Goal: Check status

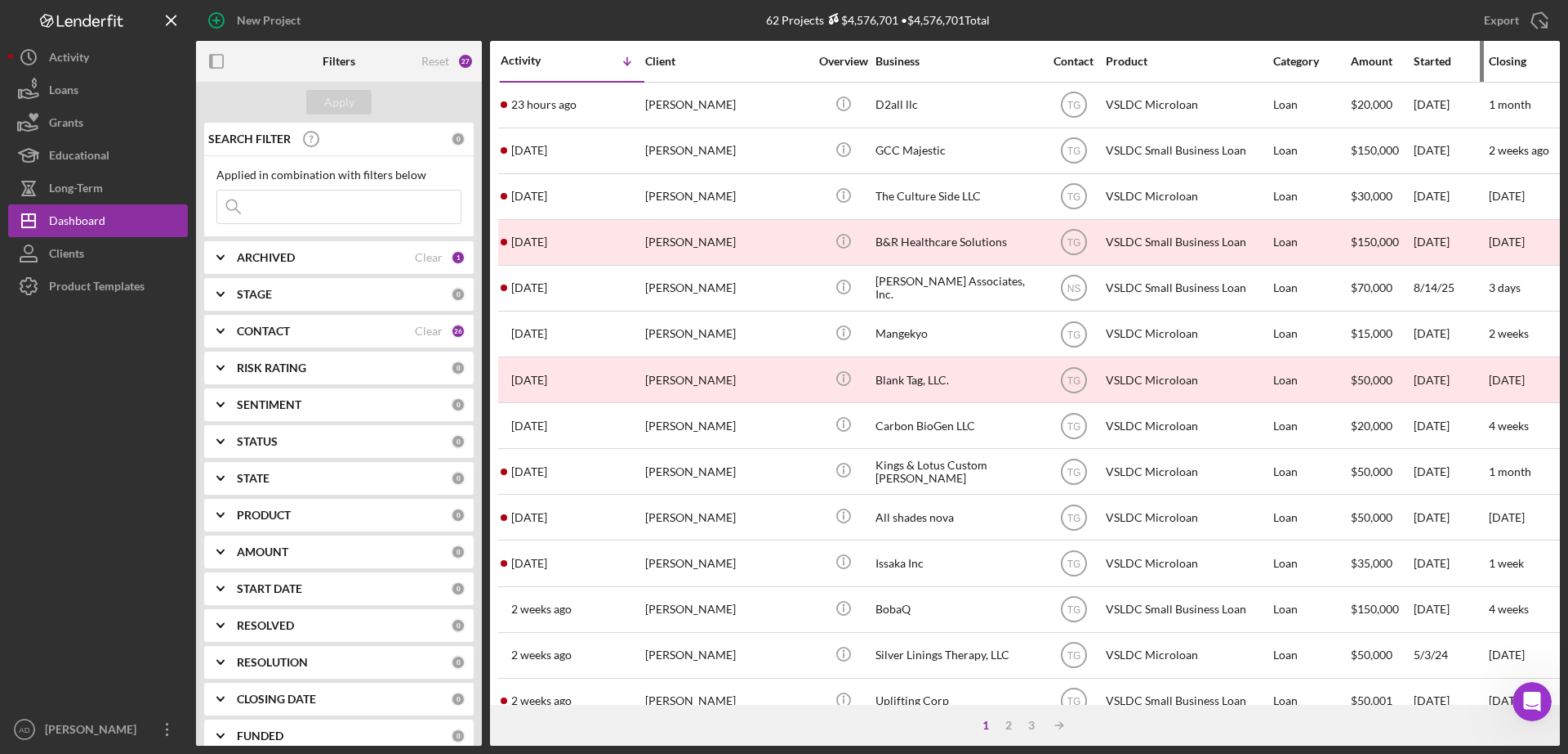
click at [1433, 56] on div "Started" at bounding box center [1451, 61] width 74 height 13
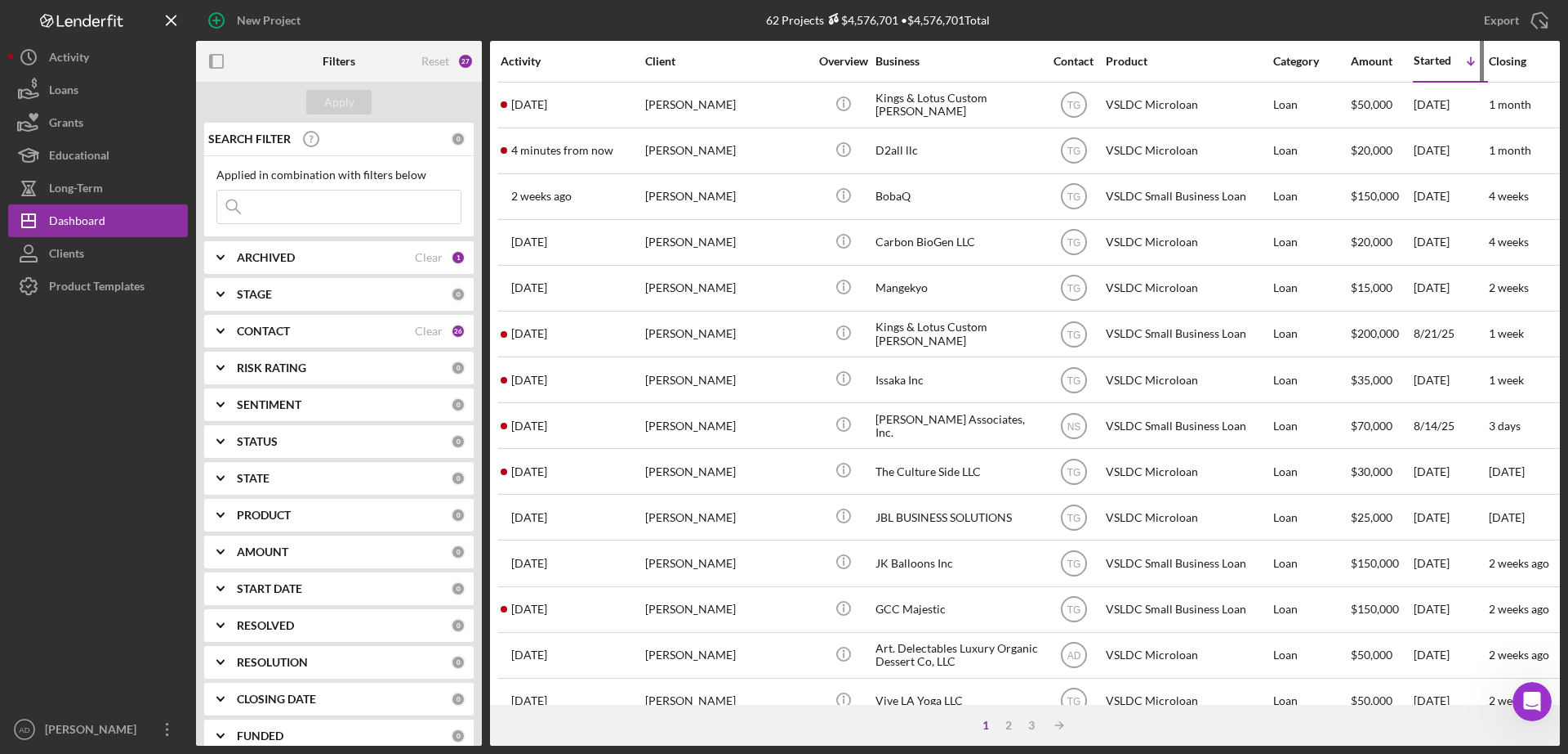
click at [1433, 56] on div "Started" at bounding box center [1433, 60] width 38 height 13
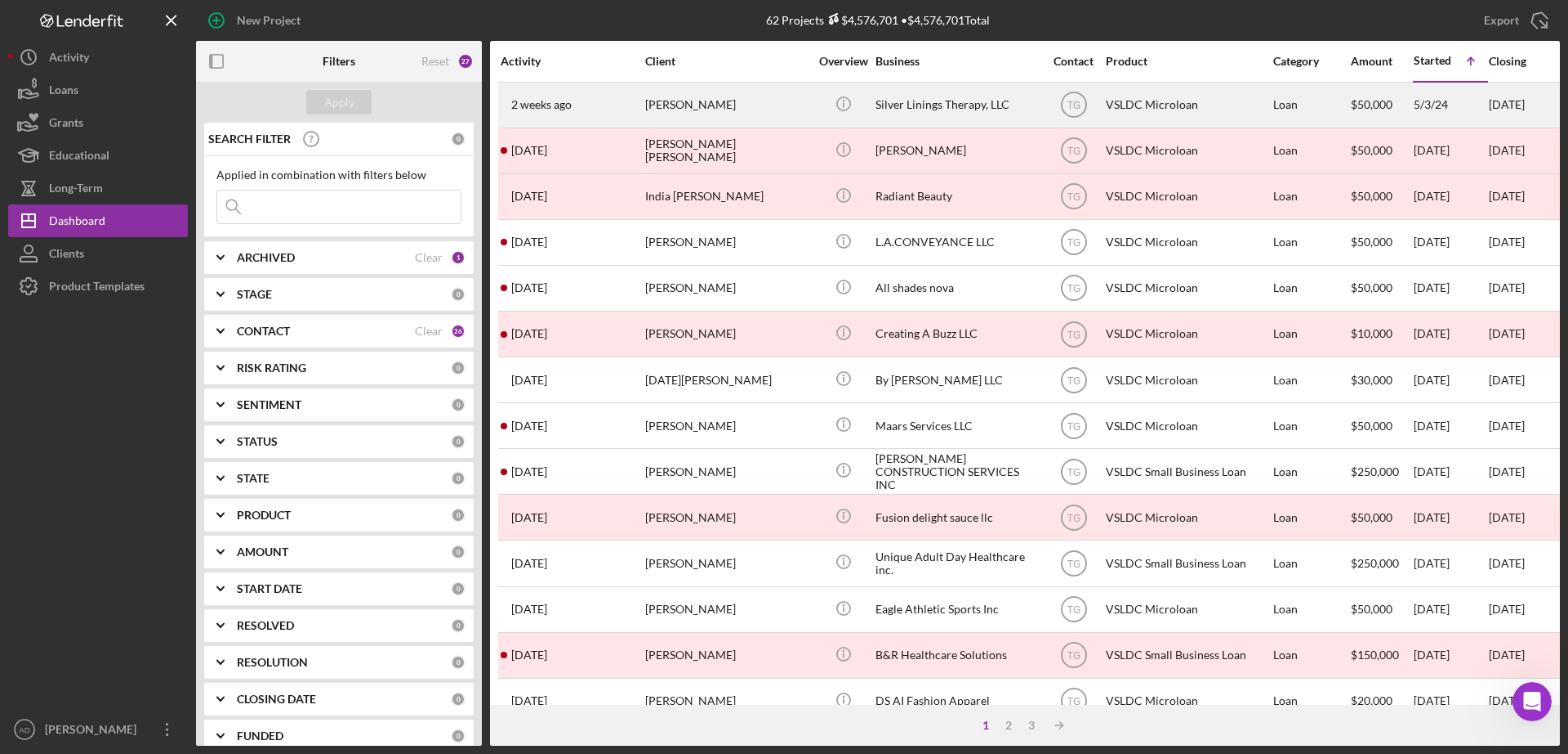
click at [787, 105] on div "[PERSON_NAME]" at bounding box center [727, 104] width 163 height 43
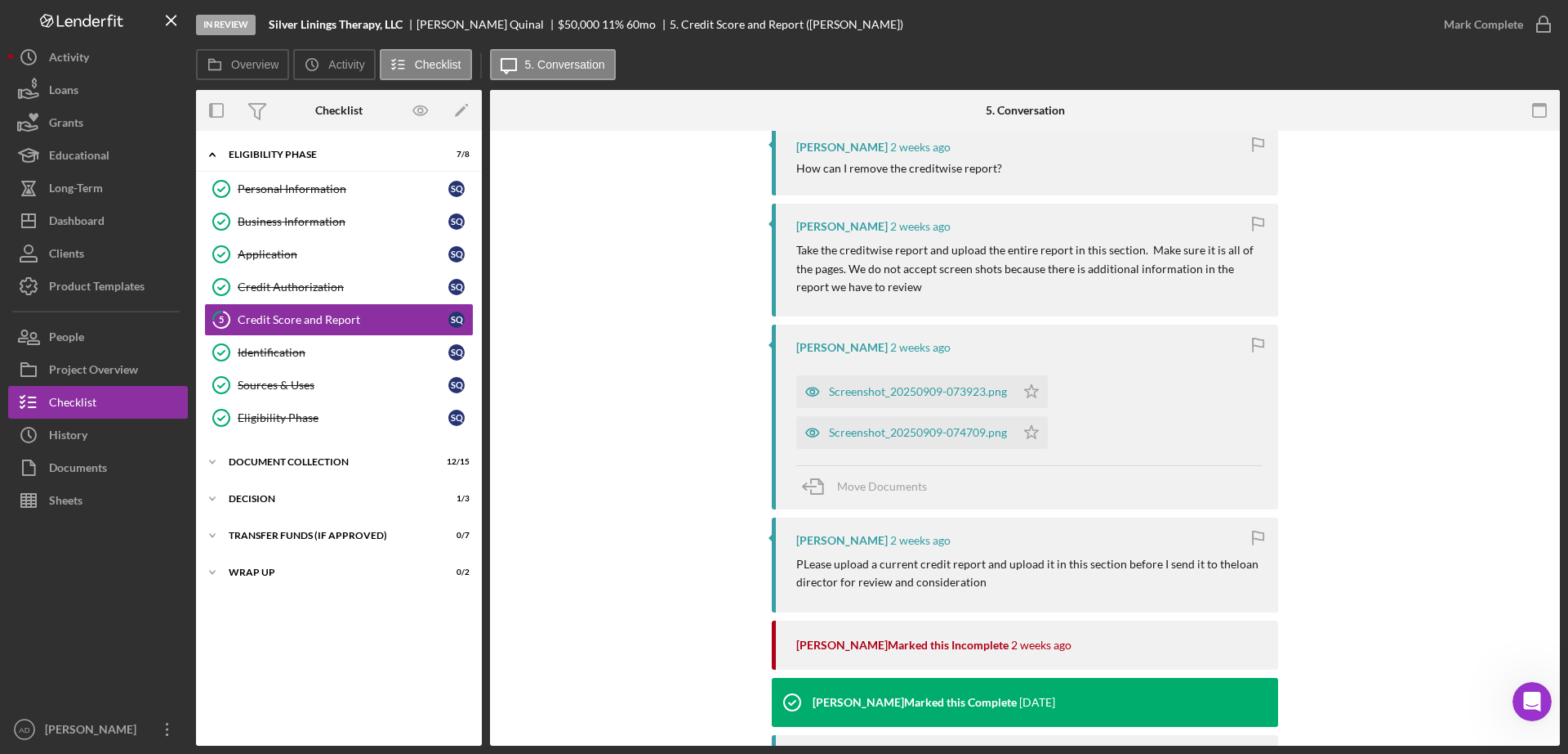
scroll to position [592, 0]
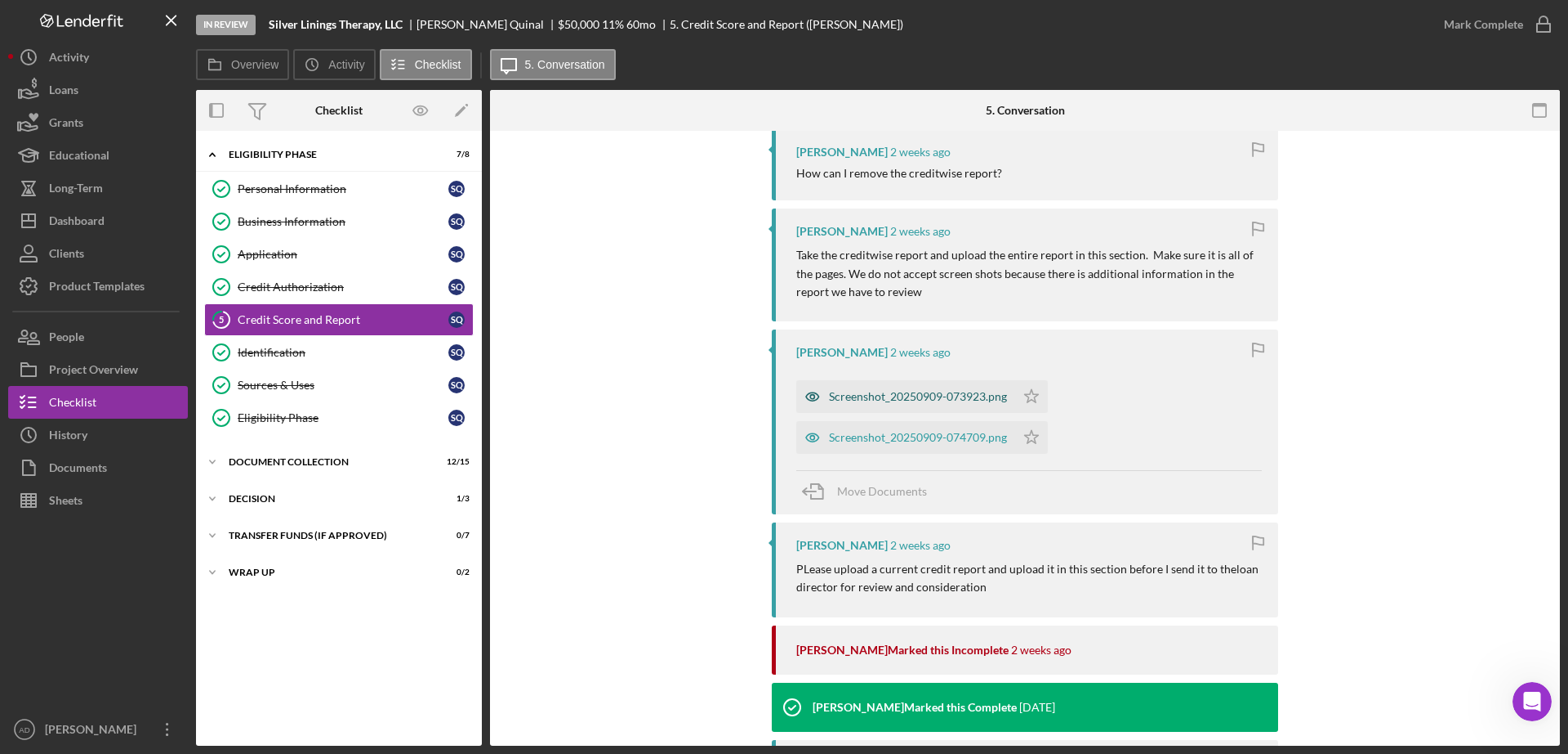
click at [851, 391] on div "Screenshot_20250909-073923.png" at bounding box center [918, 396] width 178 height 13
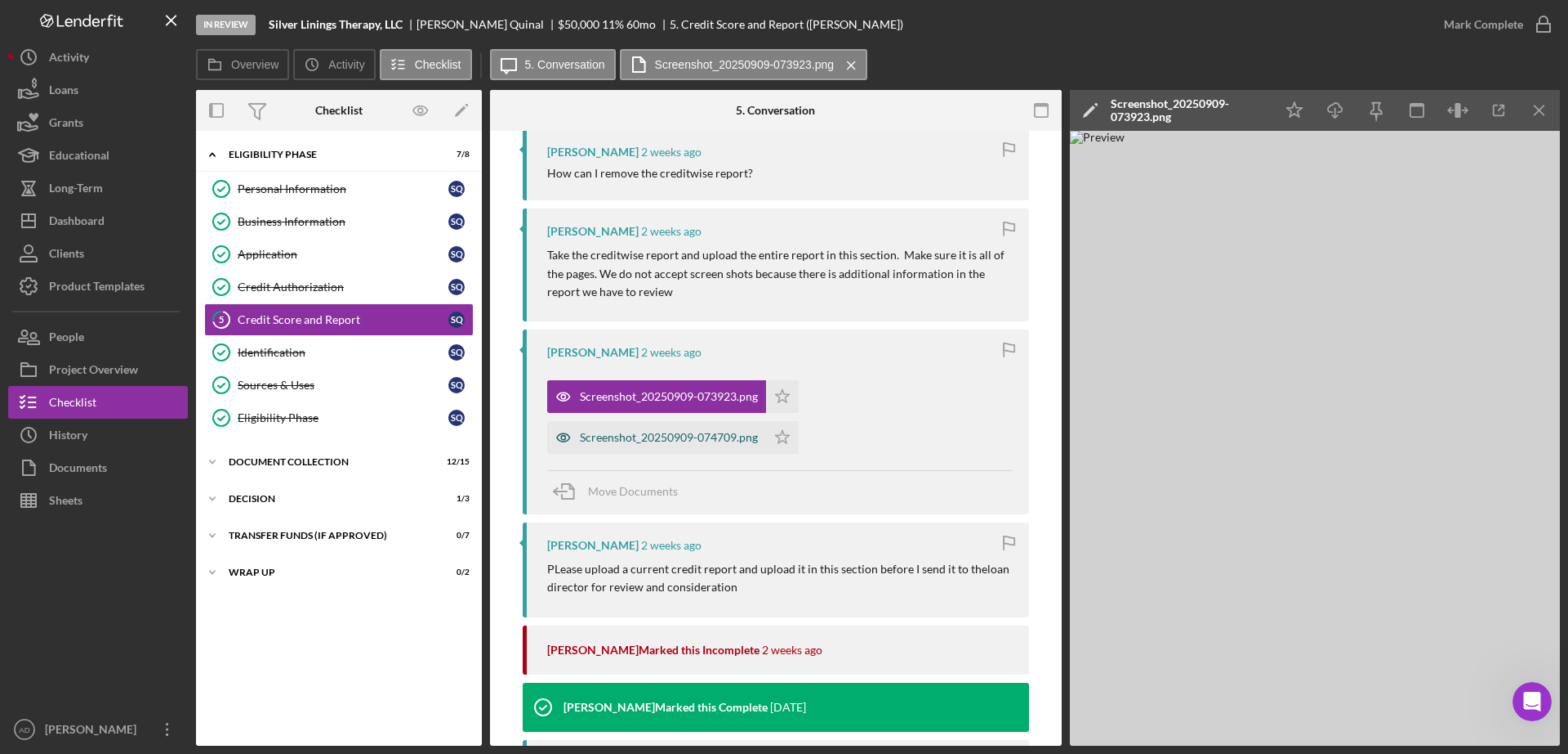
click at [644, 439] on div "Screenshot_20250909-074709.png" at bounding box center [669, 437] width 178 height 13
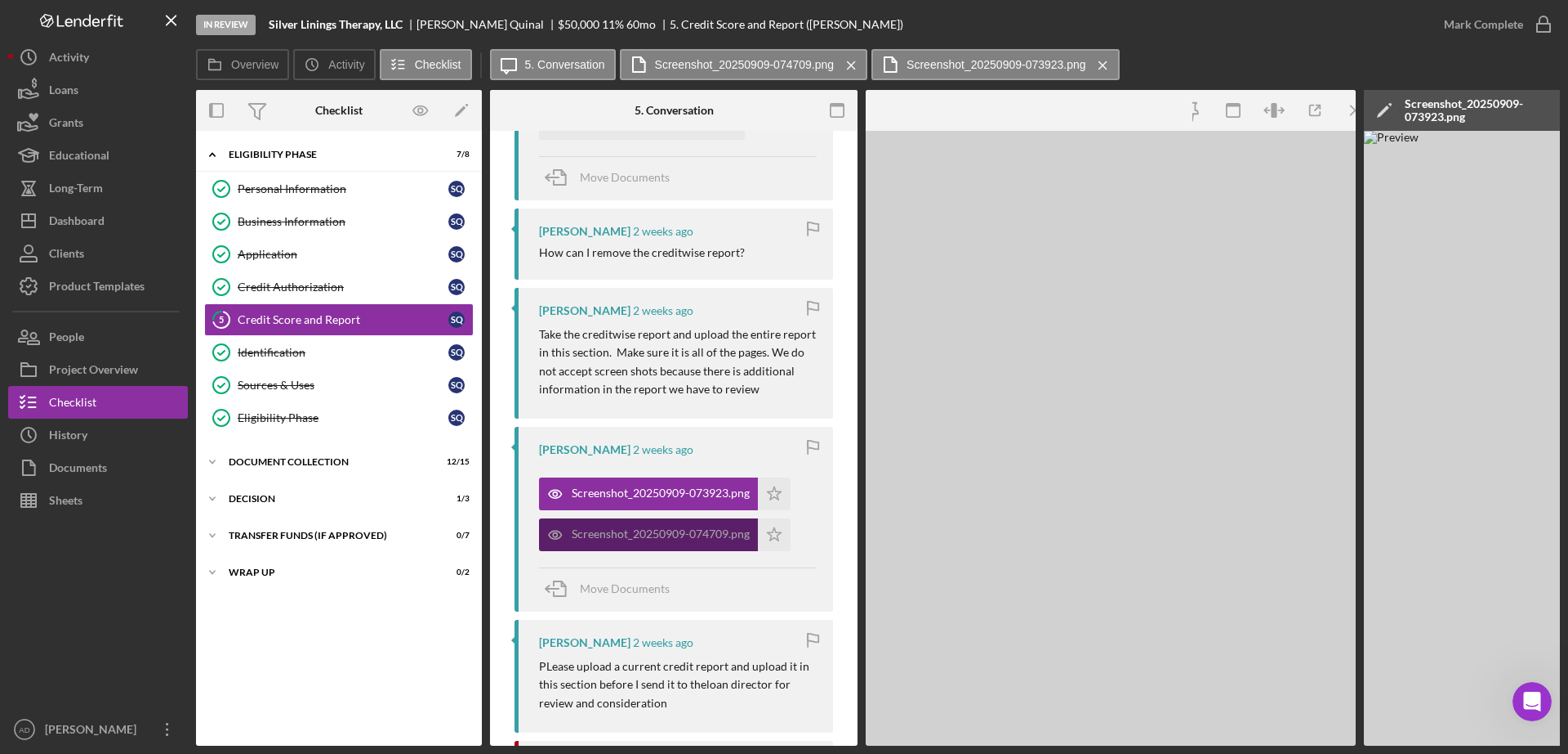
scroll to position [670, 0]
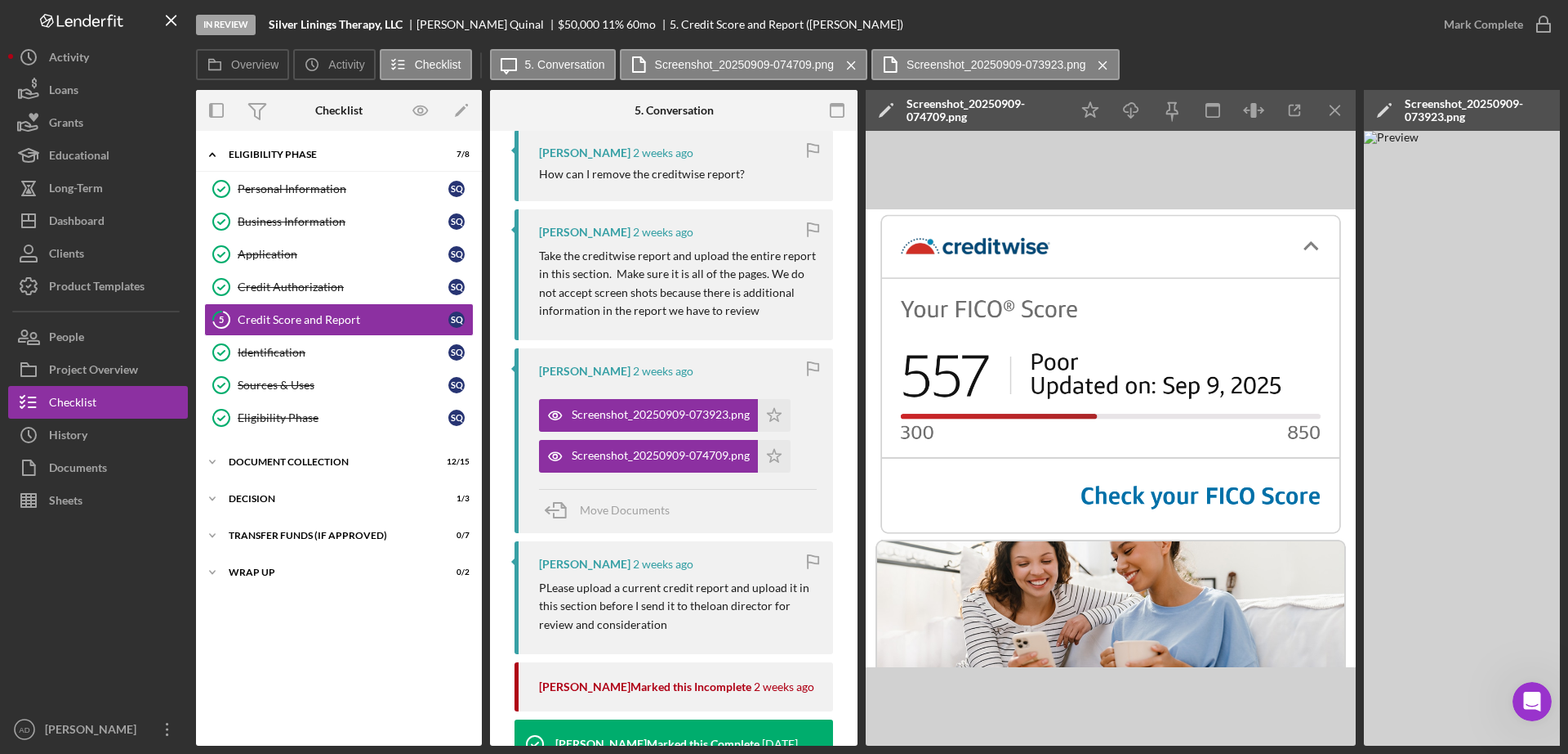
click at [625, 239] on div "[PERSON_NAME] [DATE] Take the creditwise report and upload the entire report in…" at bounding box center [674, 275] width 319 height 132
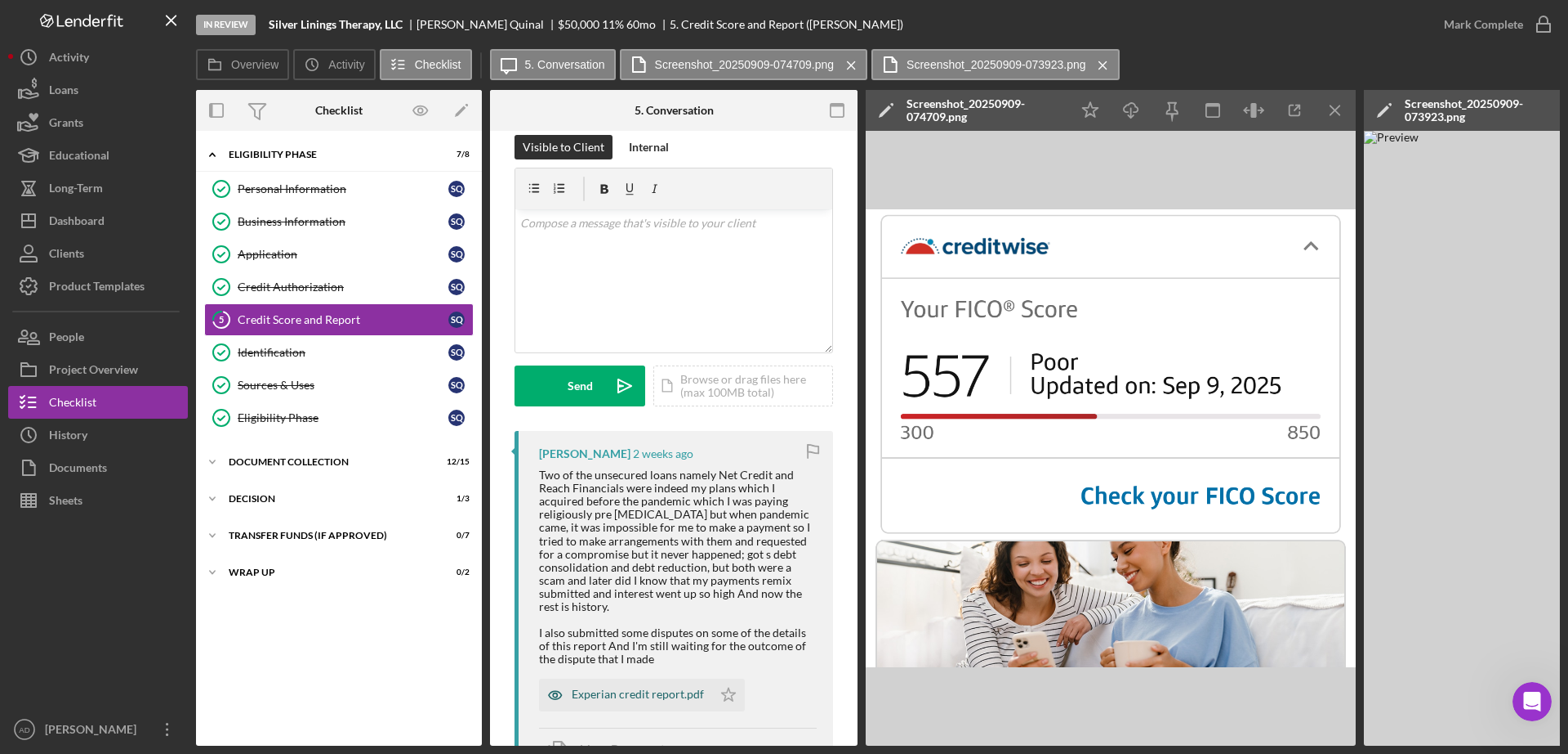
scroll to position [0, 0]
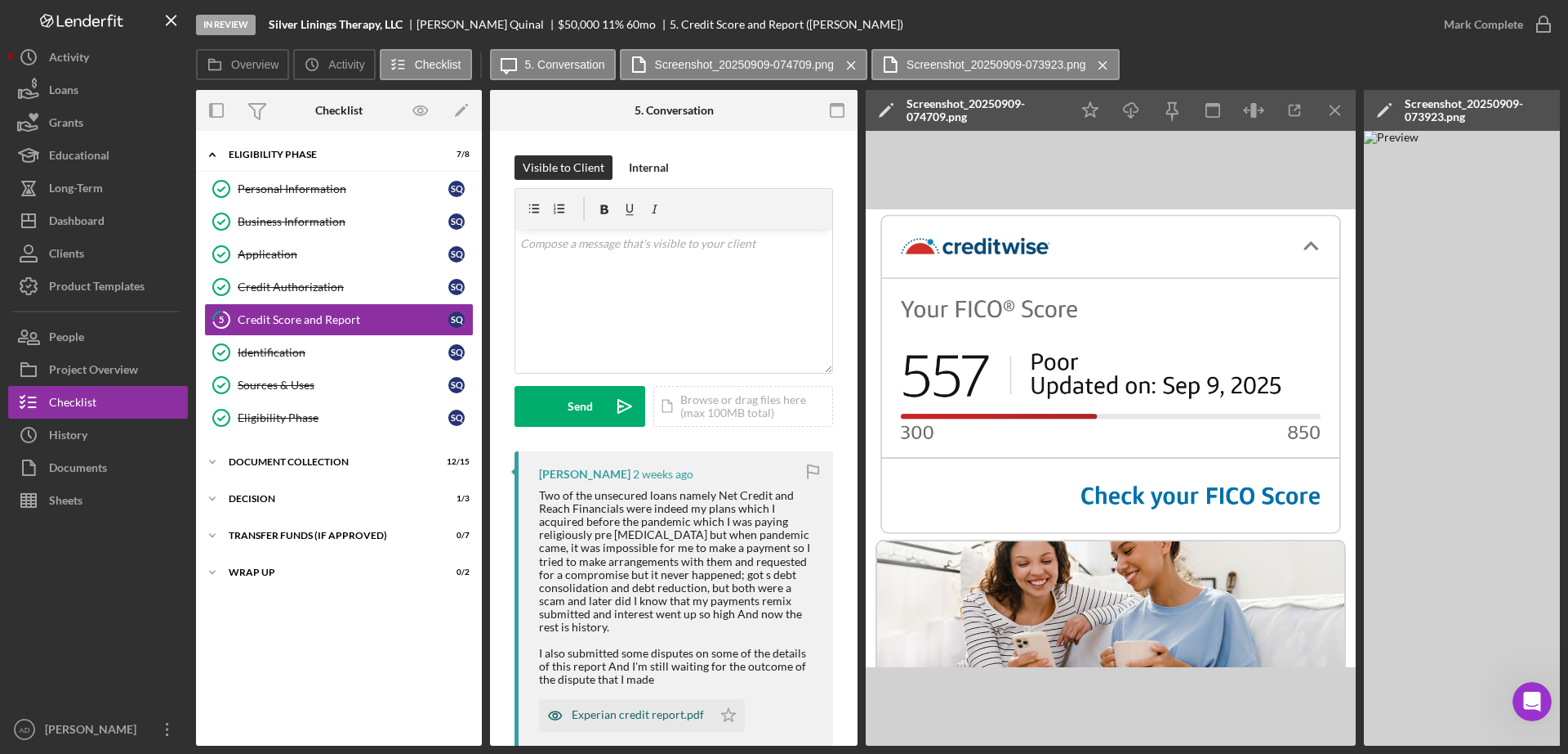
click at [626, 714] on div "Experian credit report.pdf" at bounding box center [638, 714] width 132 height 13
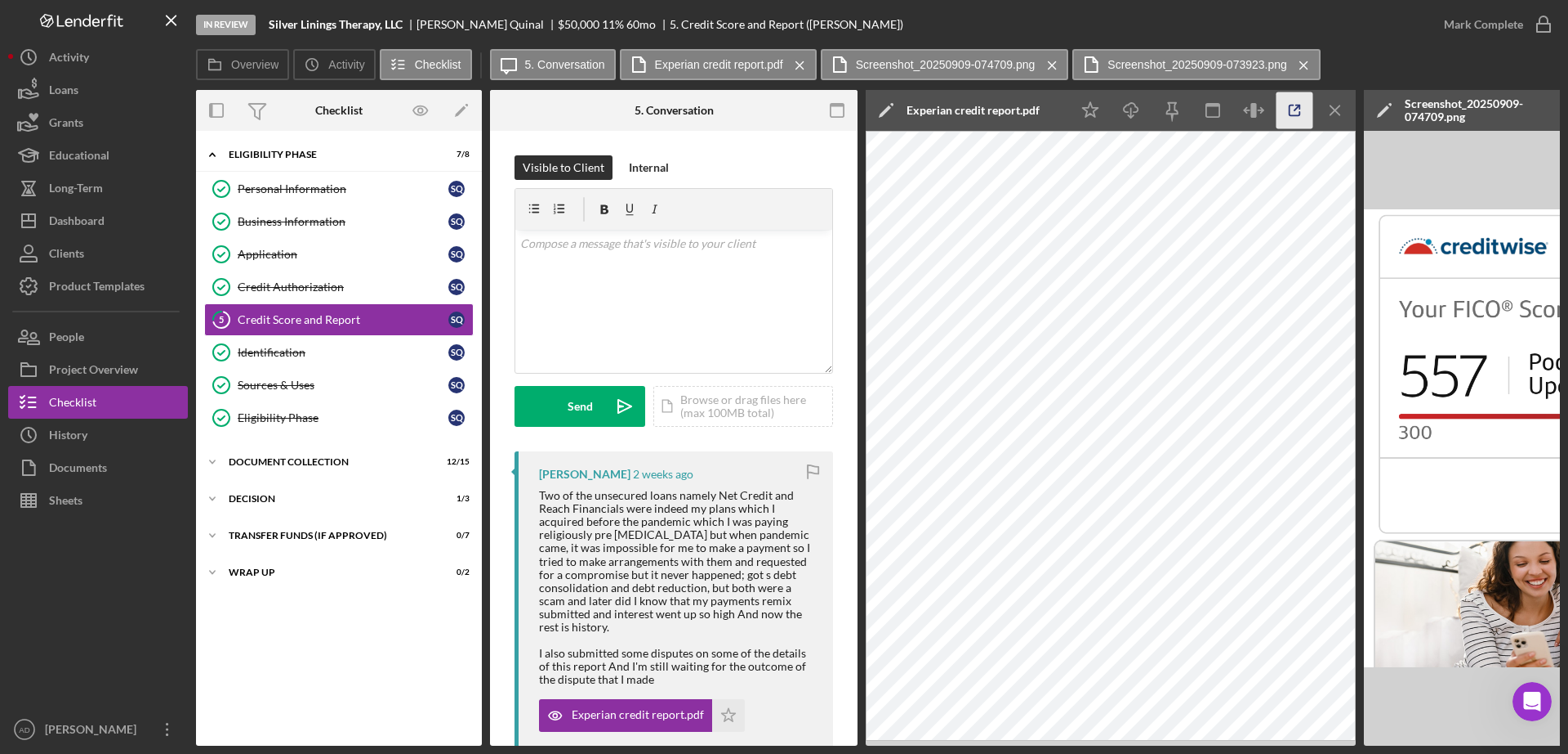
click at [1299, 107] on line "button" at bounding box center [1296, 107] width 5 height 5
